Goal: Check status: Check status

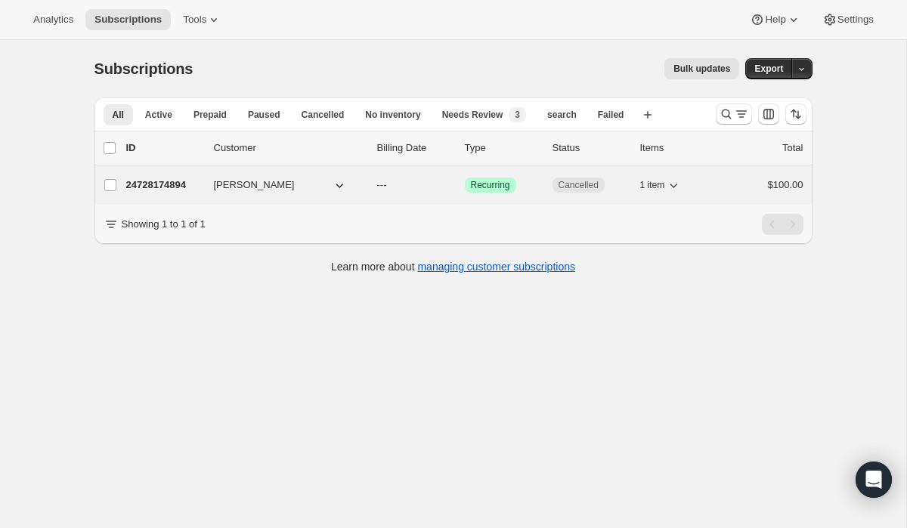
click at [153, 186] on p "24728174894" at bounding box center [164, 185] width 76 height 15
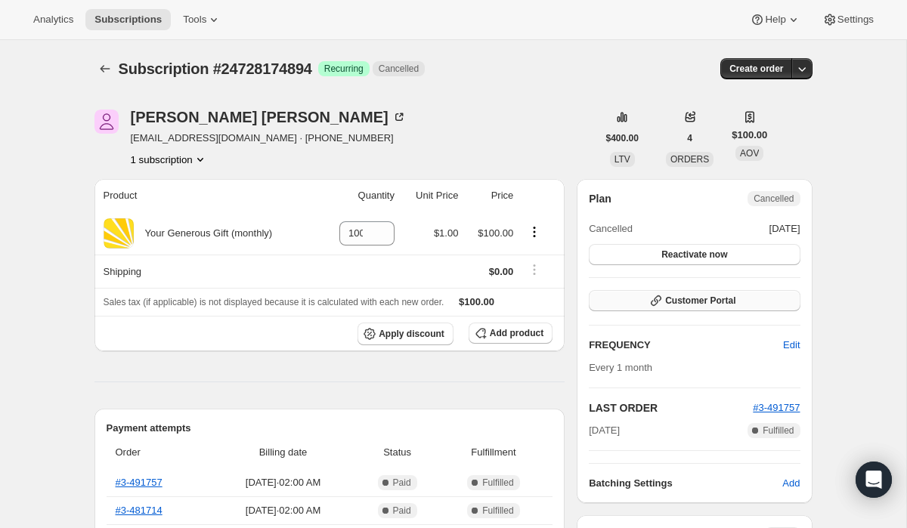
click at [633, 307] on button "Customer Portal" at bounding box center [694, 300] width 211 height 21
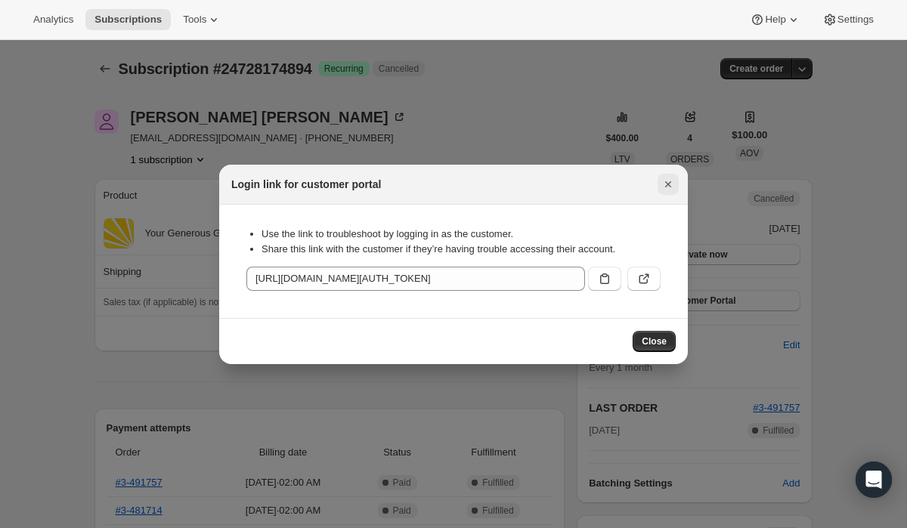
click at [666, 186] on icon "Close" at bounding box center [668, 184] width 6 height 6
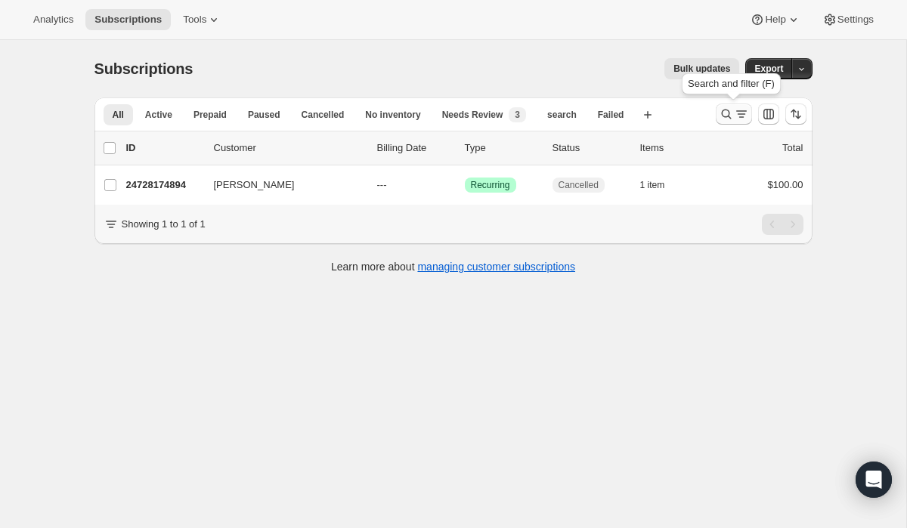
click at [723, 112] on icon "Search and filter results" at bounding box center [726, 114] width 15 height 15
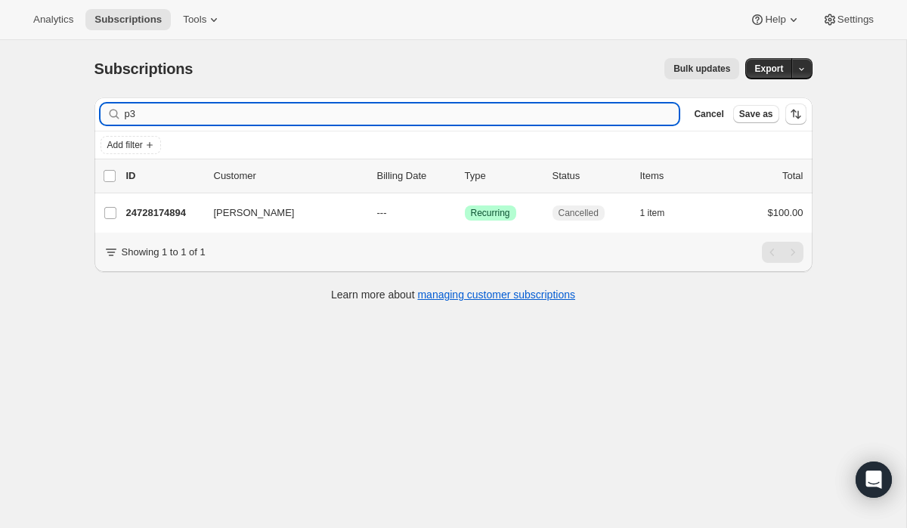
type input "p"
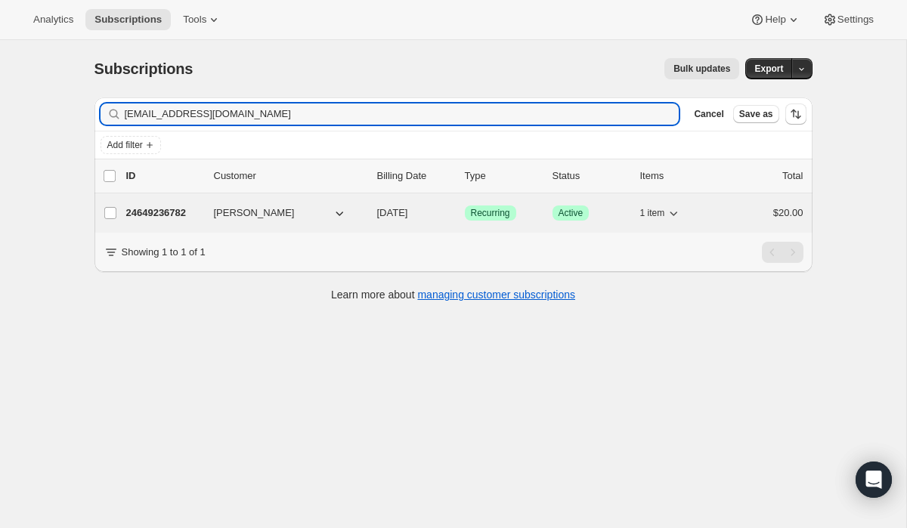
type input "[EMAIL_ADDRESS][DOMAIN_NAME]"
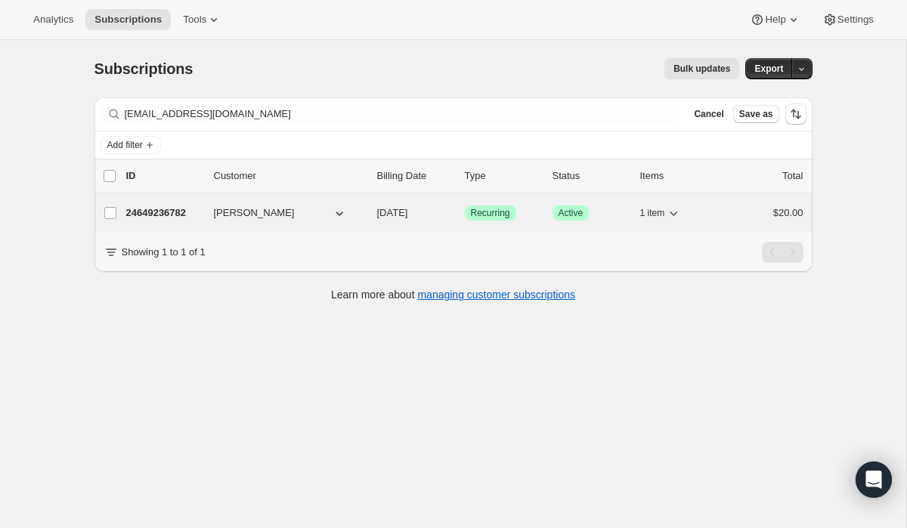
click at [252, 216] on span "Rachell Radigan" at bounding box center [254, 213] width 81 height 15
click at [192, 215] on p "24649236782" at bounding box center [164, 213] width 76 height 15
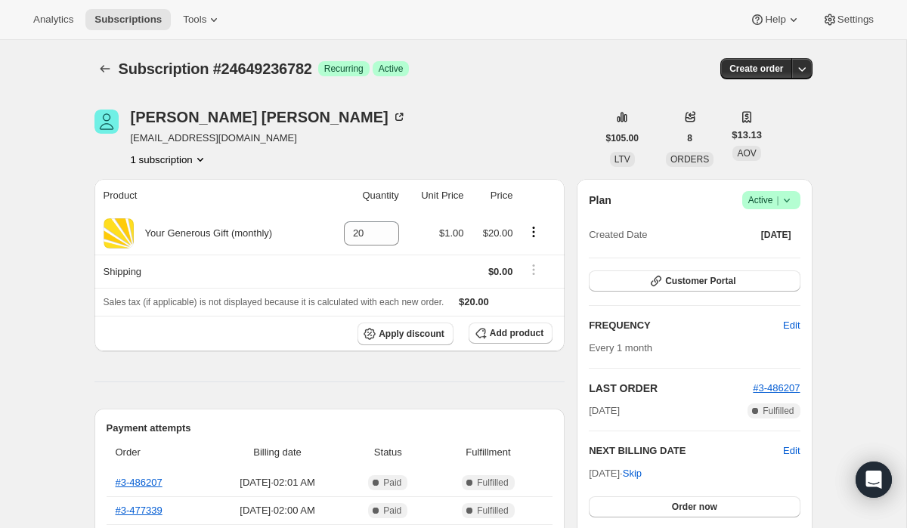
click at [789, 202] on icon at bounding box center [786, 200] width 15 height 15
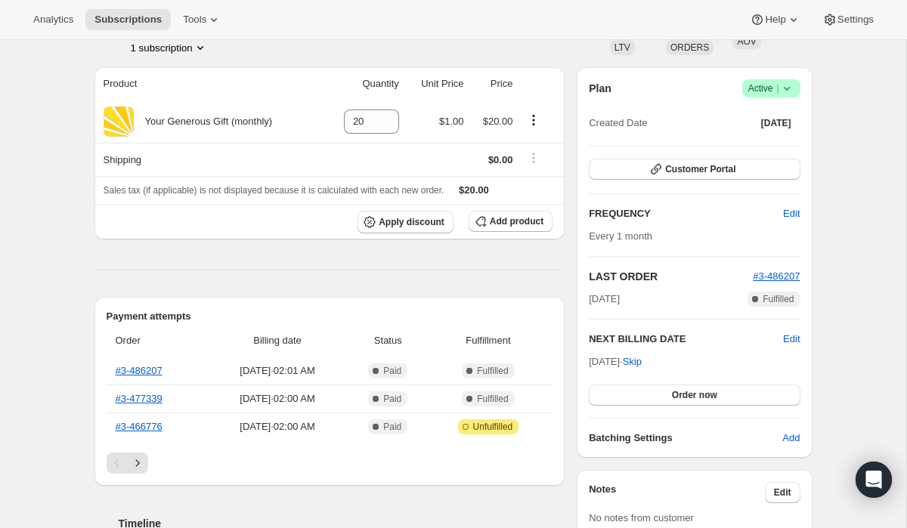
scroll to position [105, 0]
